Goal: Task Accomplishment & Management: Manage account settings

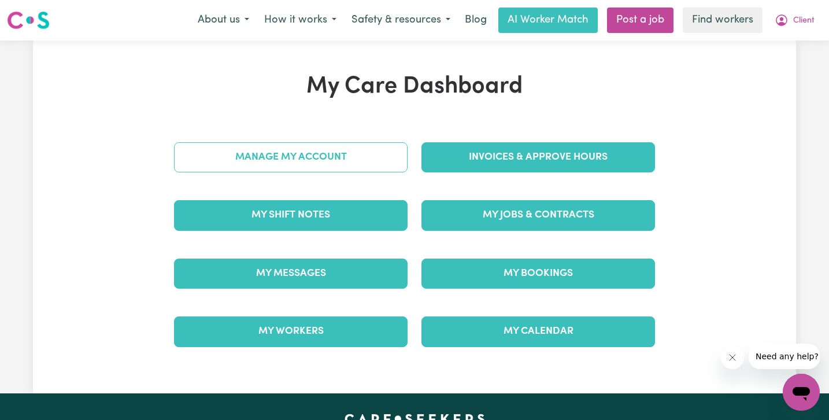
click at [362, 147] on link "Manage My Account" at bounding box center [291, 157] width 234 height 30
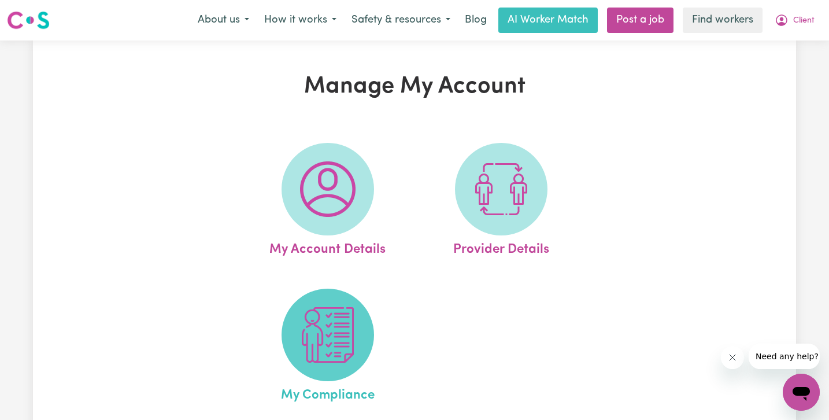
click at [317, 357] on img at bounding box center [328, 335] width 56 height 56
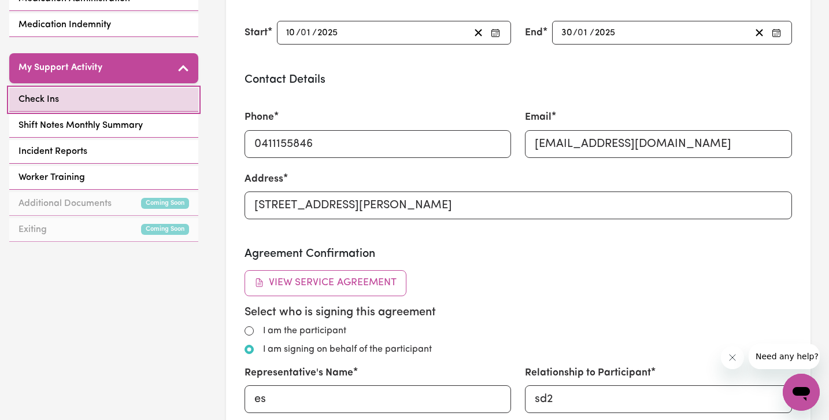
click at [79, 100] on link "Check Ins" at bounding box center [103, 100] width 189 height 24
